Goal: Check status: Check status

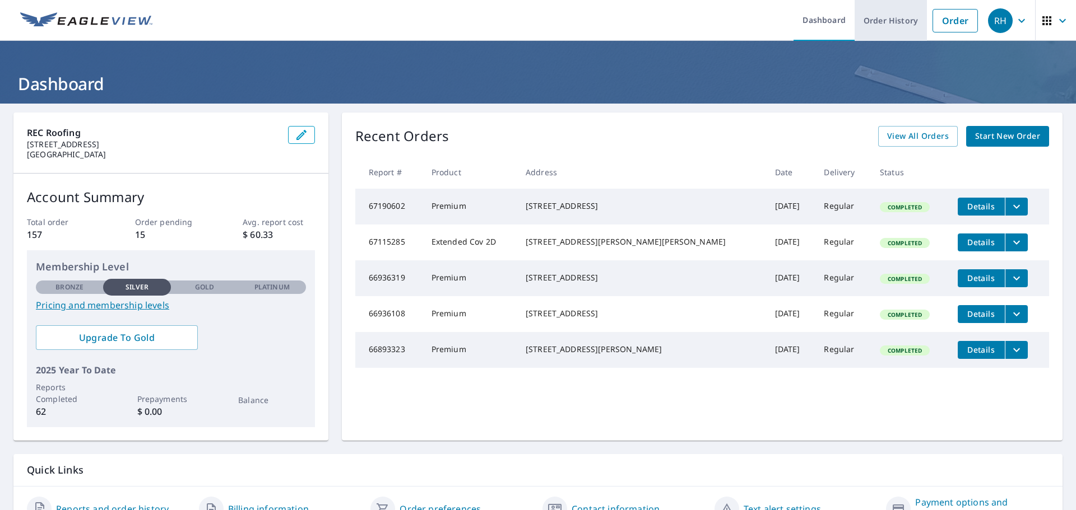
click at [877, 20] on link "Order History" at bounding box center [890, 20] width 72 height 41
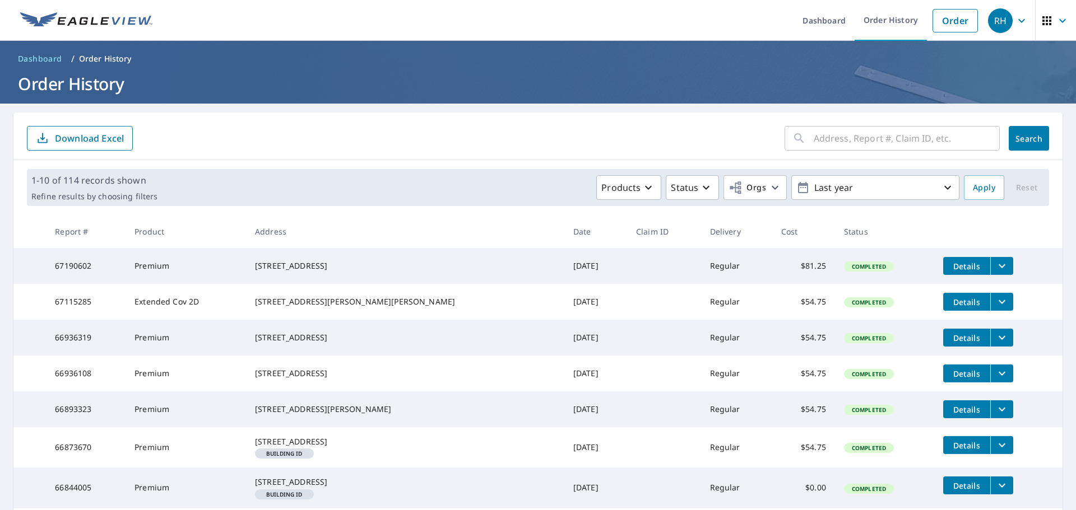
click at [835, 142] on input "text" at bounding box center [906, 138] width 186 height 31
click at [896, 142] on input "2014 north" at bounding box center [895, 138] width 165 height 31
type input "2014 [GEOGRAPHIC_DATA]"
click at [1017, 137] on span "Search" at bounding box center [1028, 138] width 22 height 11
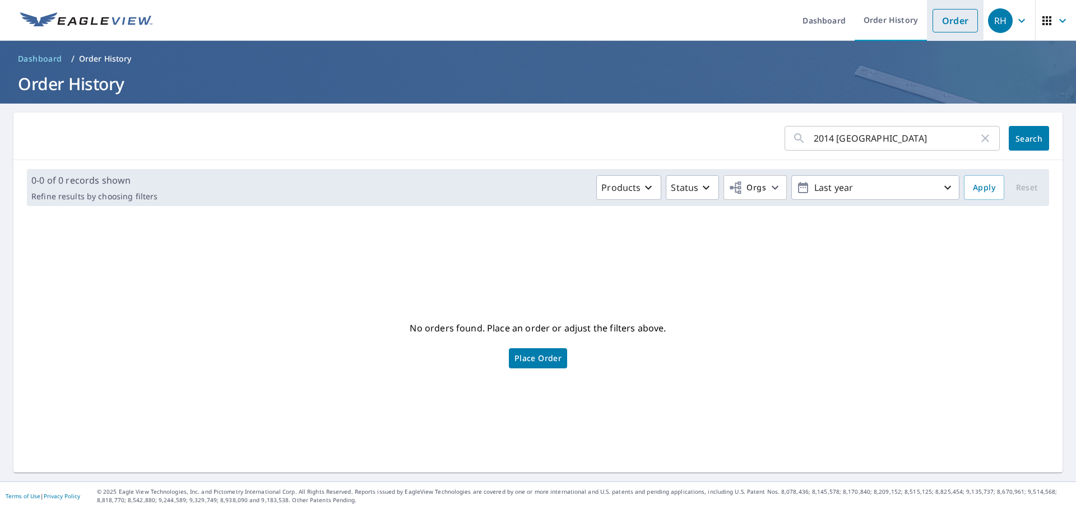
click at [947, 20] on link "Order" at bounding box center [954, 21] width 45 height 24
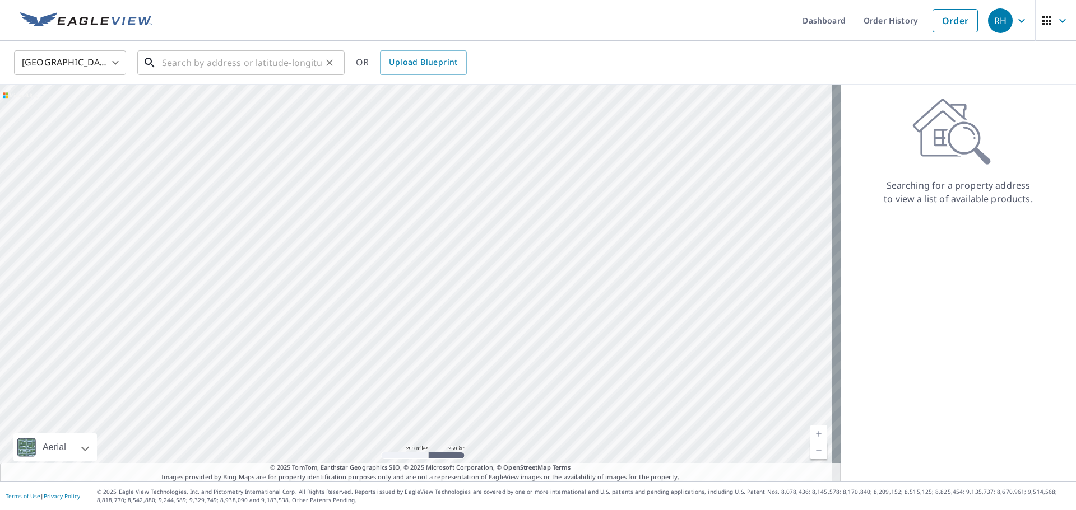
click at [177, 67] on input "text" at bounding box center [242, 62] width 160 height 31
type input "2"
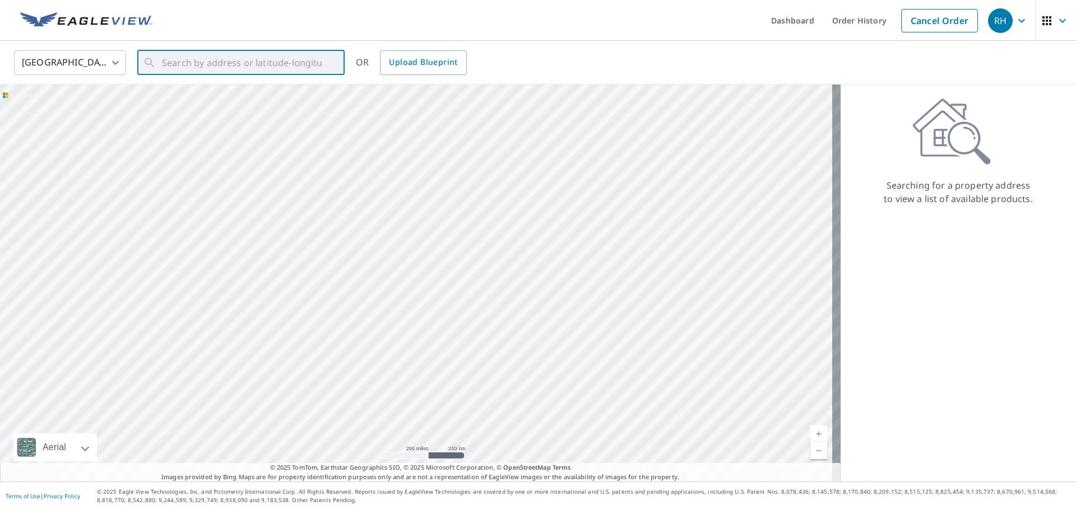
click at [244, 21] on ul "Dashboard Order History Cancel Order" at bounding box center [571, 20] width 824 height 41
